Goal: Information Seeking & Learning: Understand process/instructions

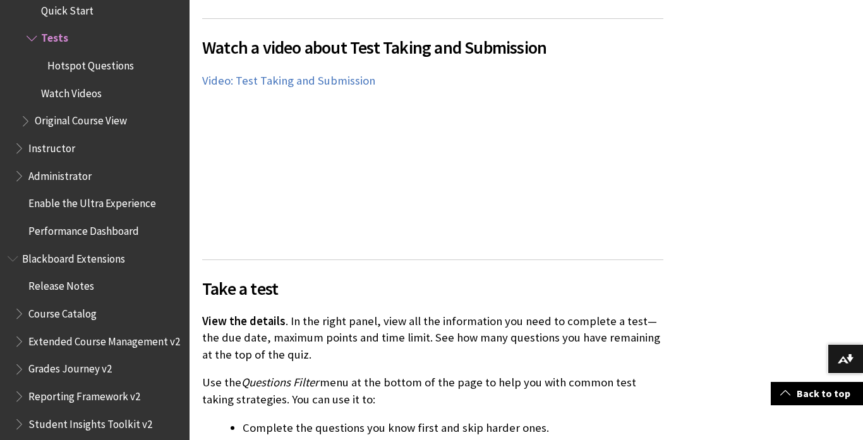
scroll to position [4902, 0]
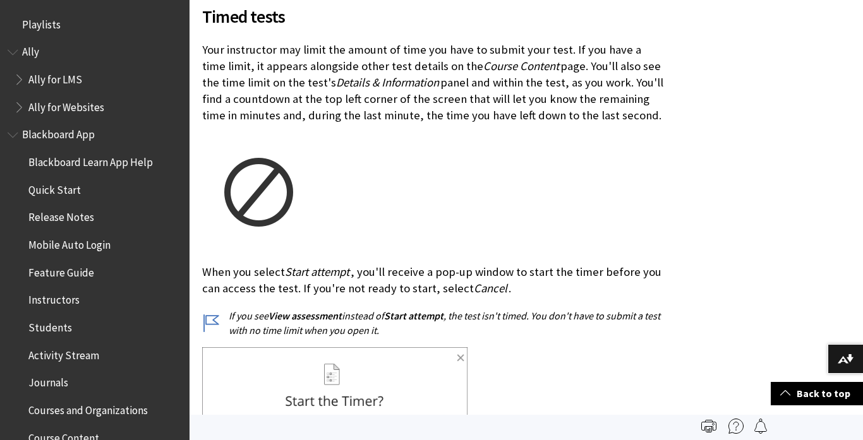
scroll to position [11493, 0]
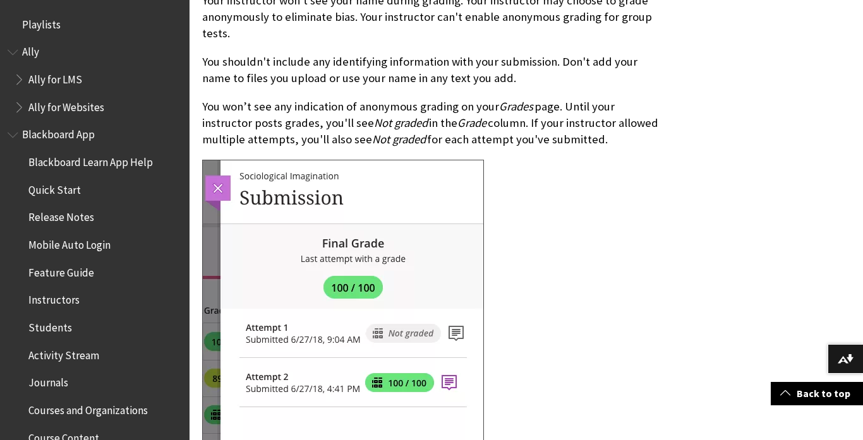
scroll to position [12932, 0]
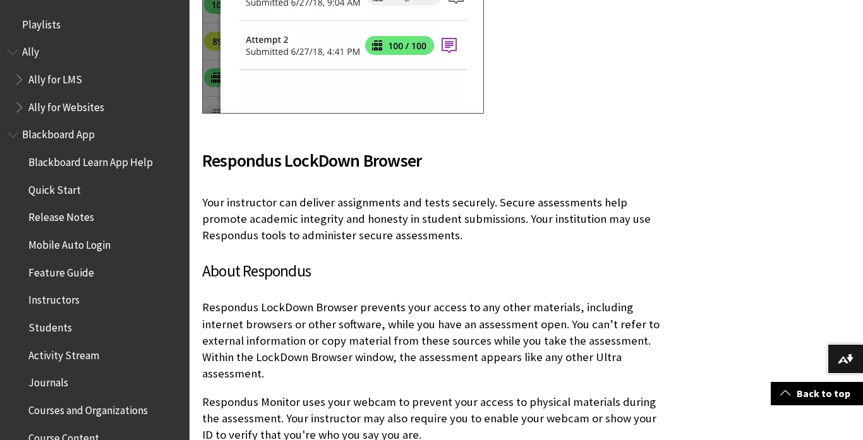
scroll to position [13268, 0]
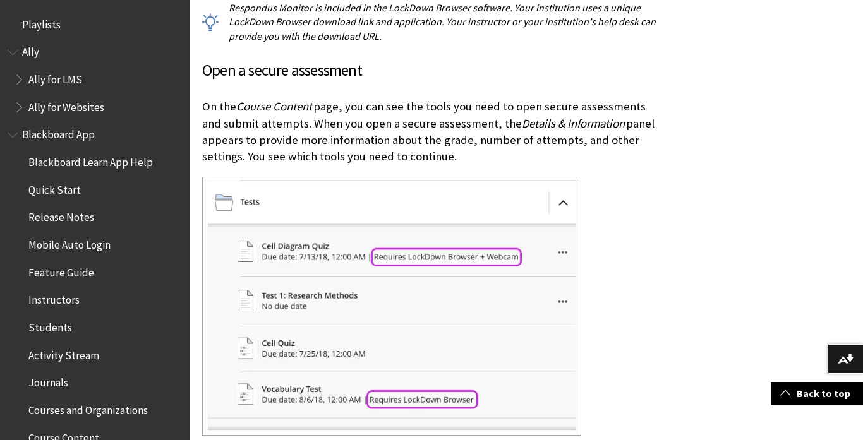
scroll to position [14150, 0]
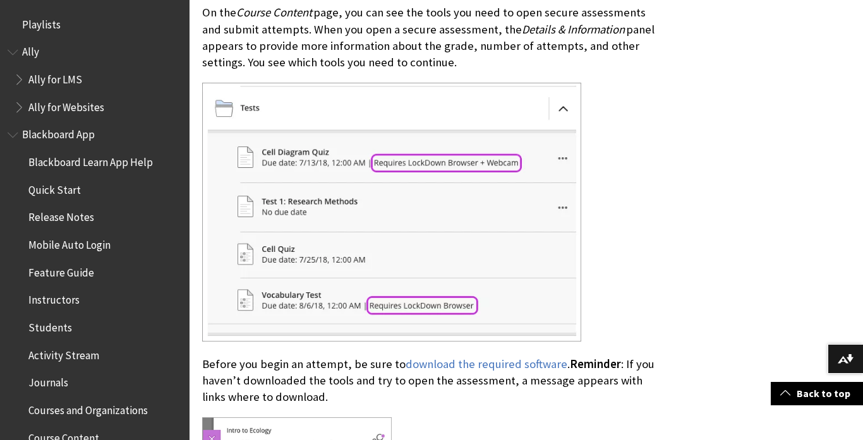
scroll to position [14248, 0]
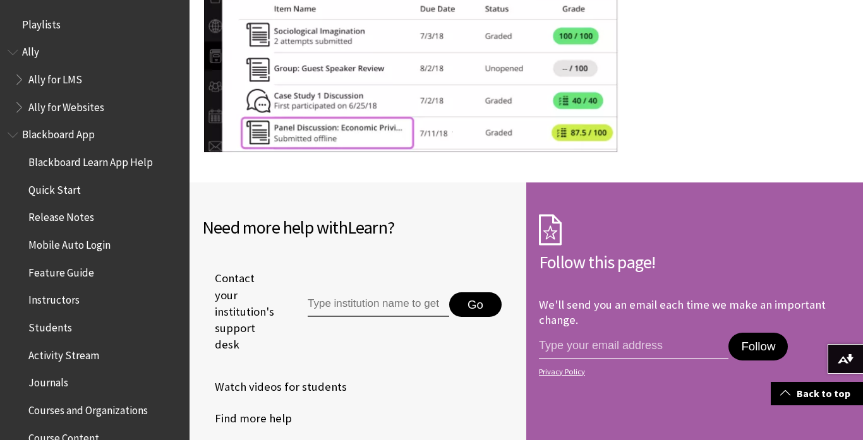
scroll to position [20008, 0]
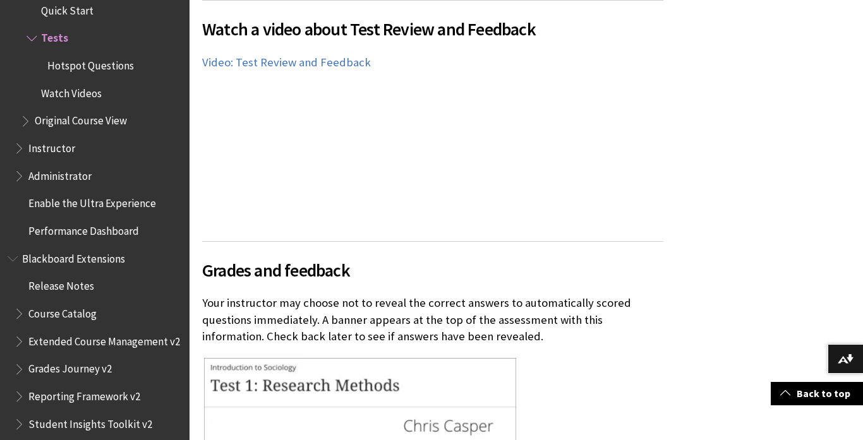
scroll to position [15574, 0]
